Goal: Task Accomplishment & Management: Manage account settings

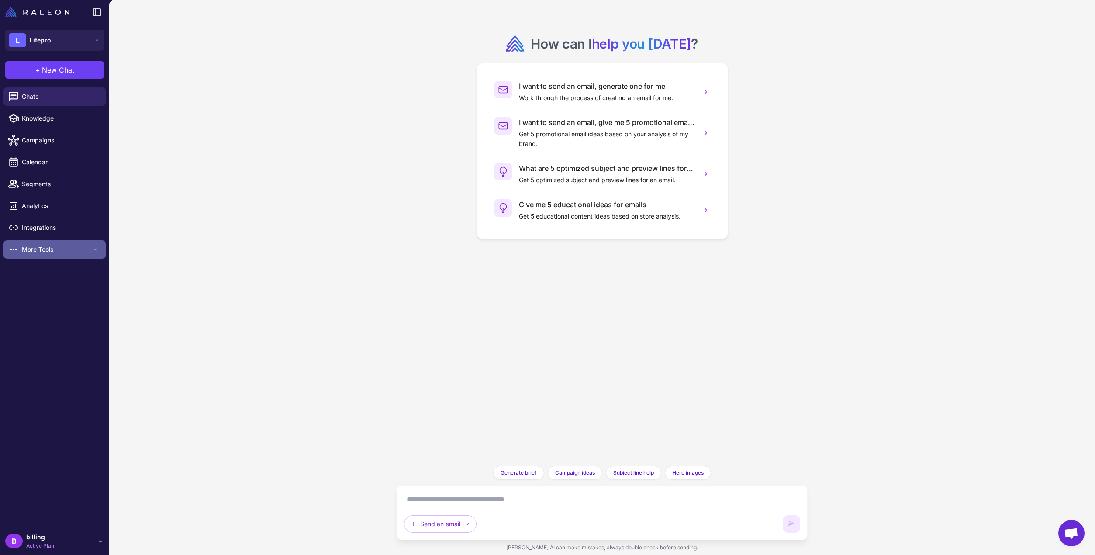
click at [24, 256] on div "More Tools" at bounding box center [54, 249] width 102 height 18
click at [31, 275] on div "Loyalty" at bounding box center [54, 269] width 102 height 18
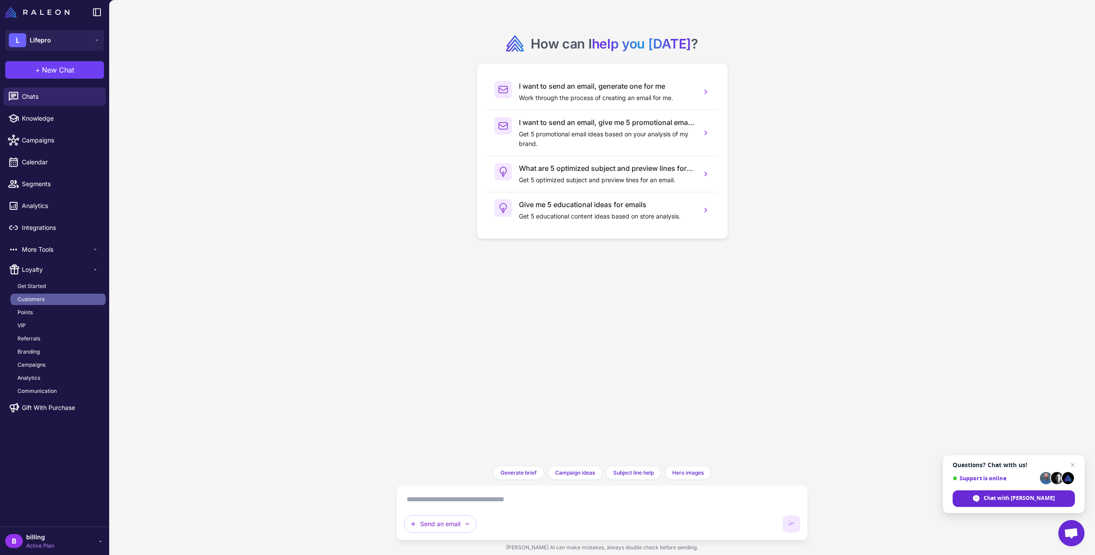
click at [19, 303] on span "Customers" at bounding box center [30, 299] width 27 height 8
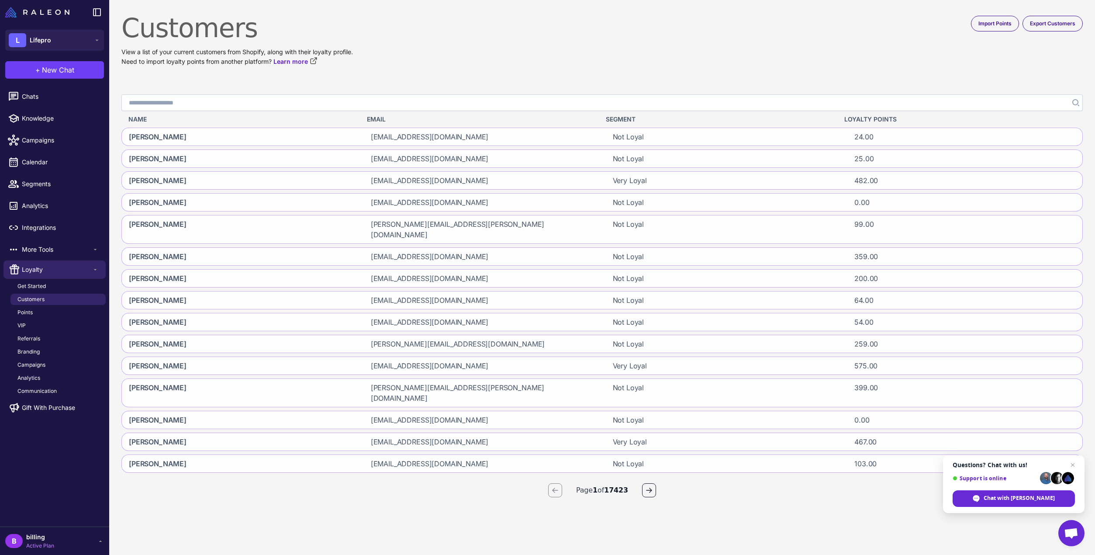
click at [201, 104] on input "Search" at bounding box center [601, 102] width 961 height 17
click at [143, 116] on span "Name" at bounding box center [137, 119] width 18 height 10
click at [142, 102] on input "Search" at bounding box center [601, 102] width 961 height 17
type input "**********"
click at [1071, 99] on button "Search" at bounding box center [1075, 102] width 16 height 17
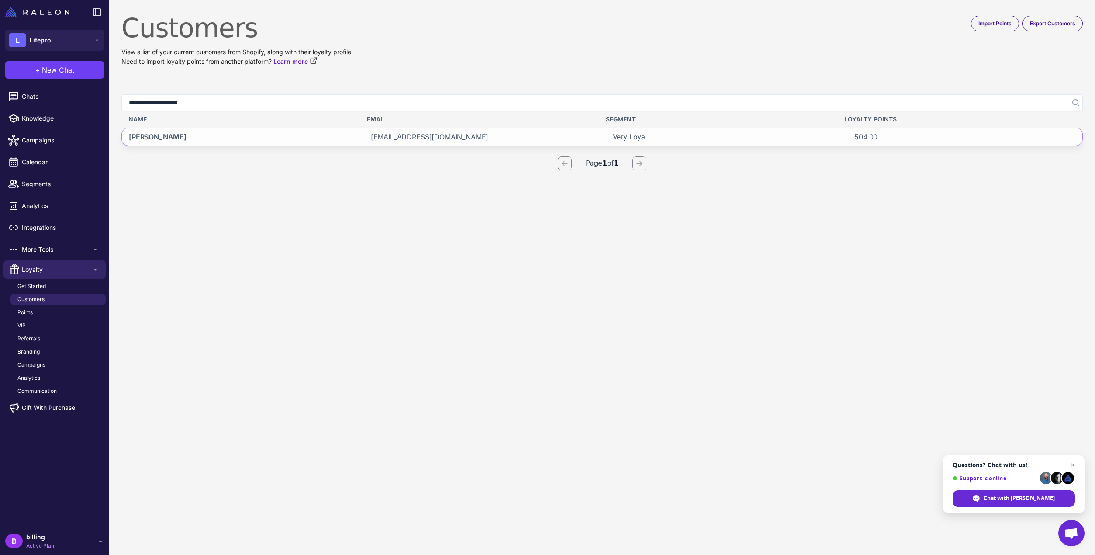
click at [386, 139] on span "[EMAIL_ADDRESS][DOMAIN_NAME]" at bounding box center [430, 136] width 118 height 10
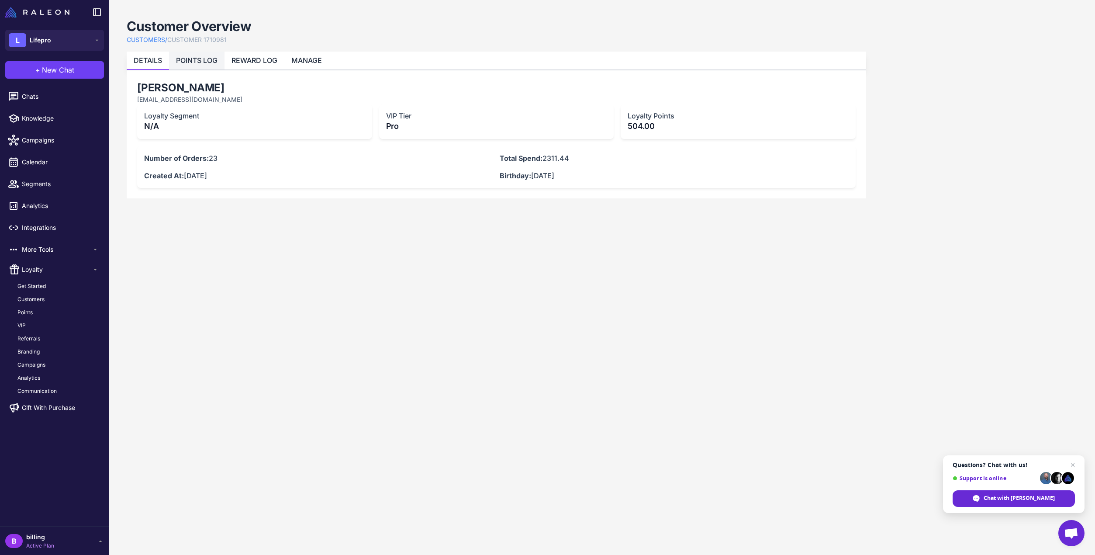
click at [181, 64] on link "POINTS LOG" at bounding box center [196, 60] width 41 height 9
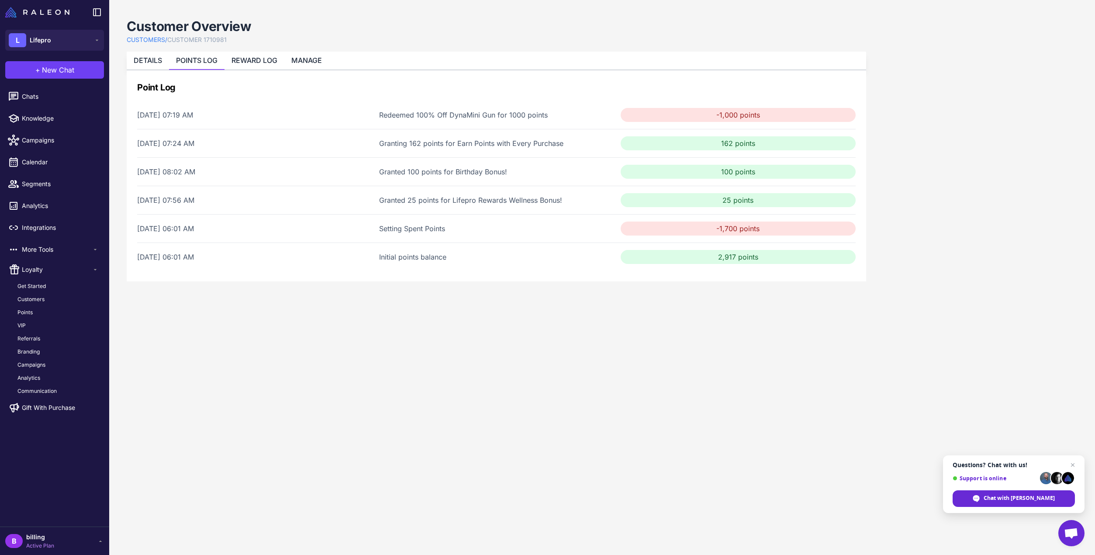
click at [140, 63] on link "DETAILS" at bounding box center [148, 60] width 28 height 9
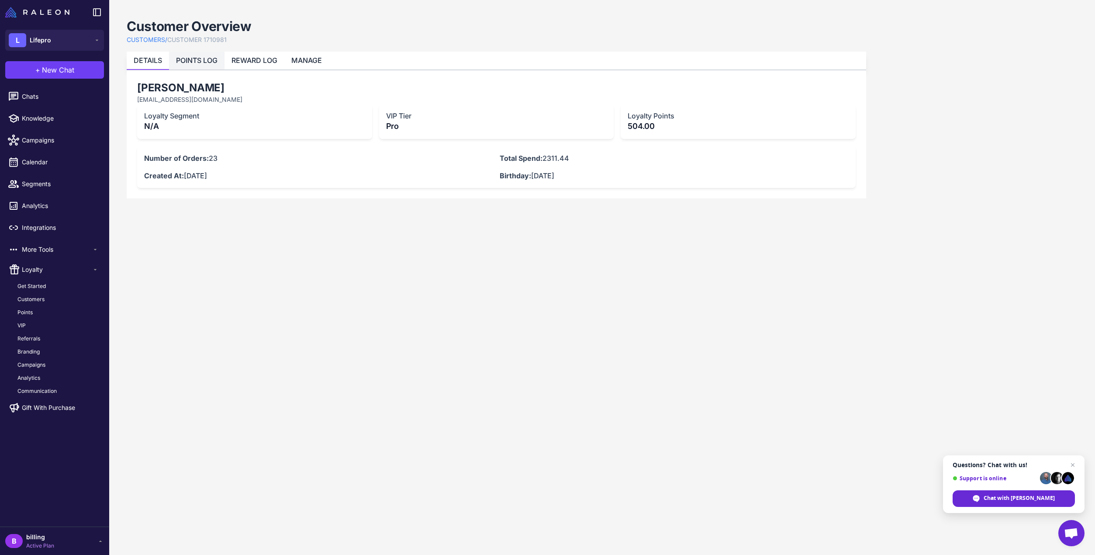
click at [224, 68] on li "POINTS LOG" at bounding box center [254, 61] width 60 height 18
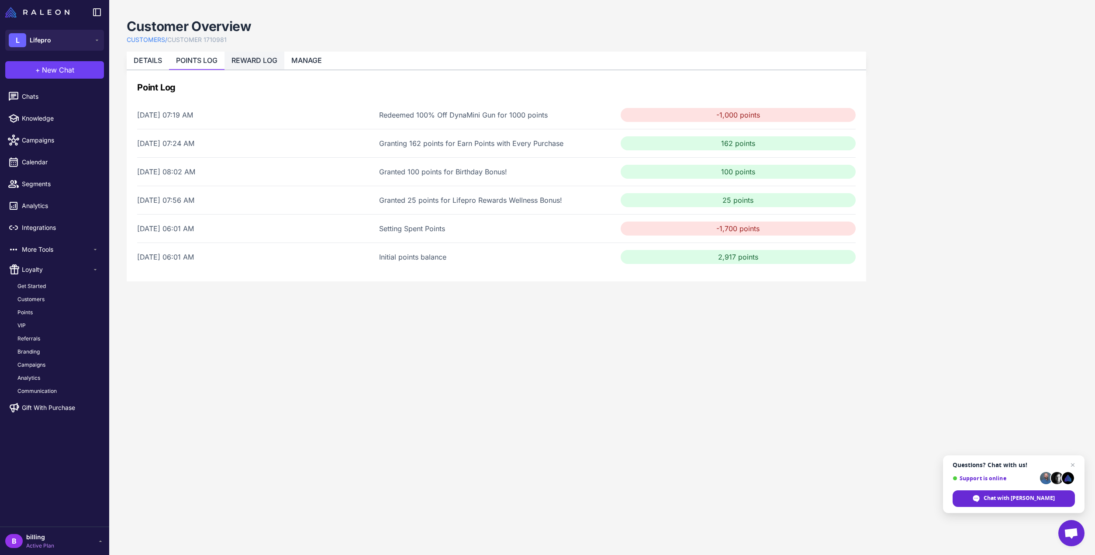
click at [238, 62] on link "REWARD LOG" at bounding box center [254, 60] width 46 height 9
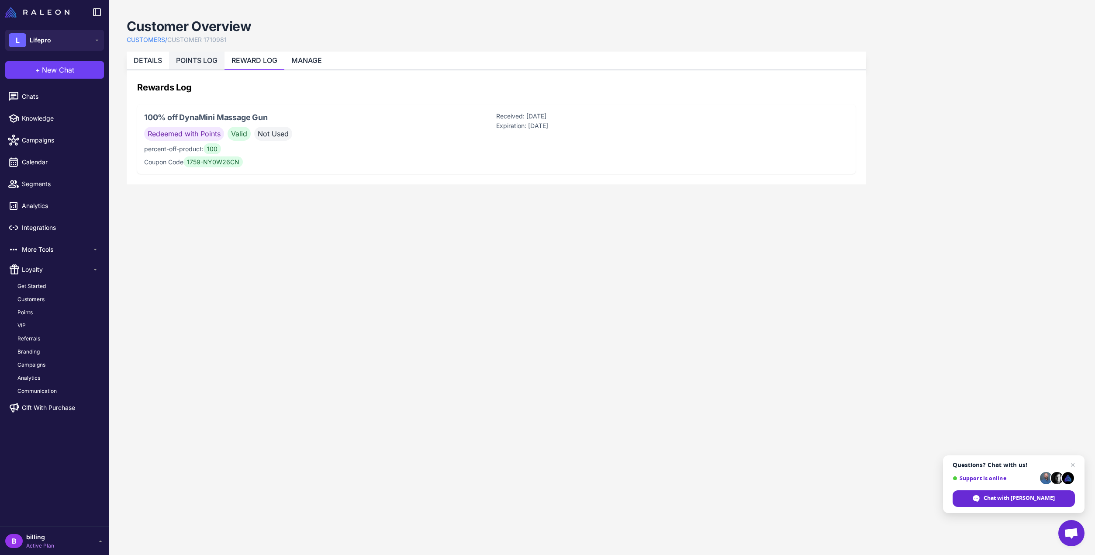
click at [200, 56] on link "POINTS LOG" at bounding box center [196, 60] width 41 height 9
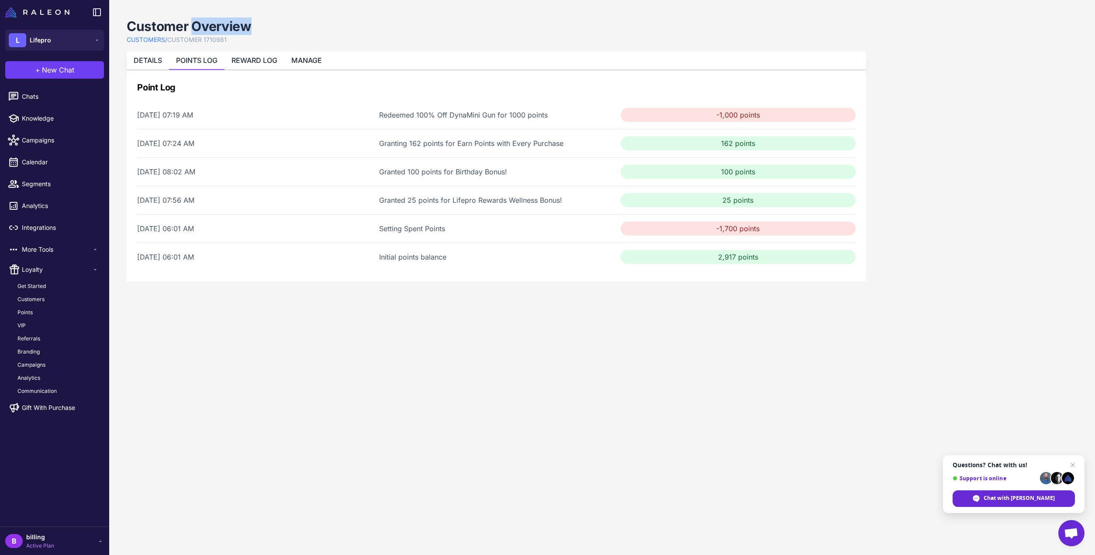
click at [946, 502] on span "Questions? Chat with us! Support is online Chat with Raleon" at bounding box center [1014, 484] width 142 height 58
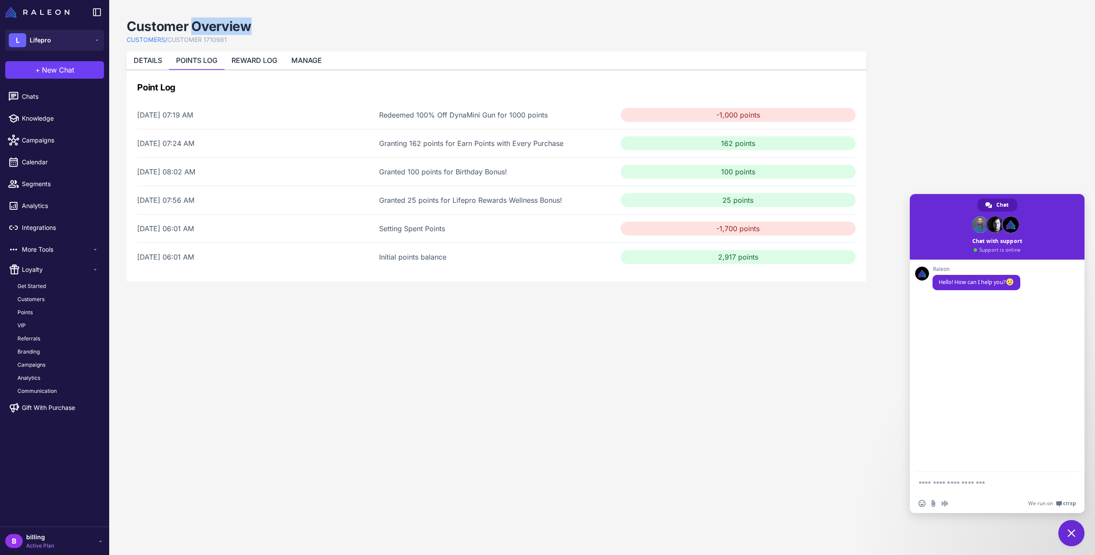
click at [946, 502] on span "Audio message" at bounding box center [944, 503] width 7 height 7
